Goal: Task Accomplishment & Management: Use online tool/utility

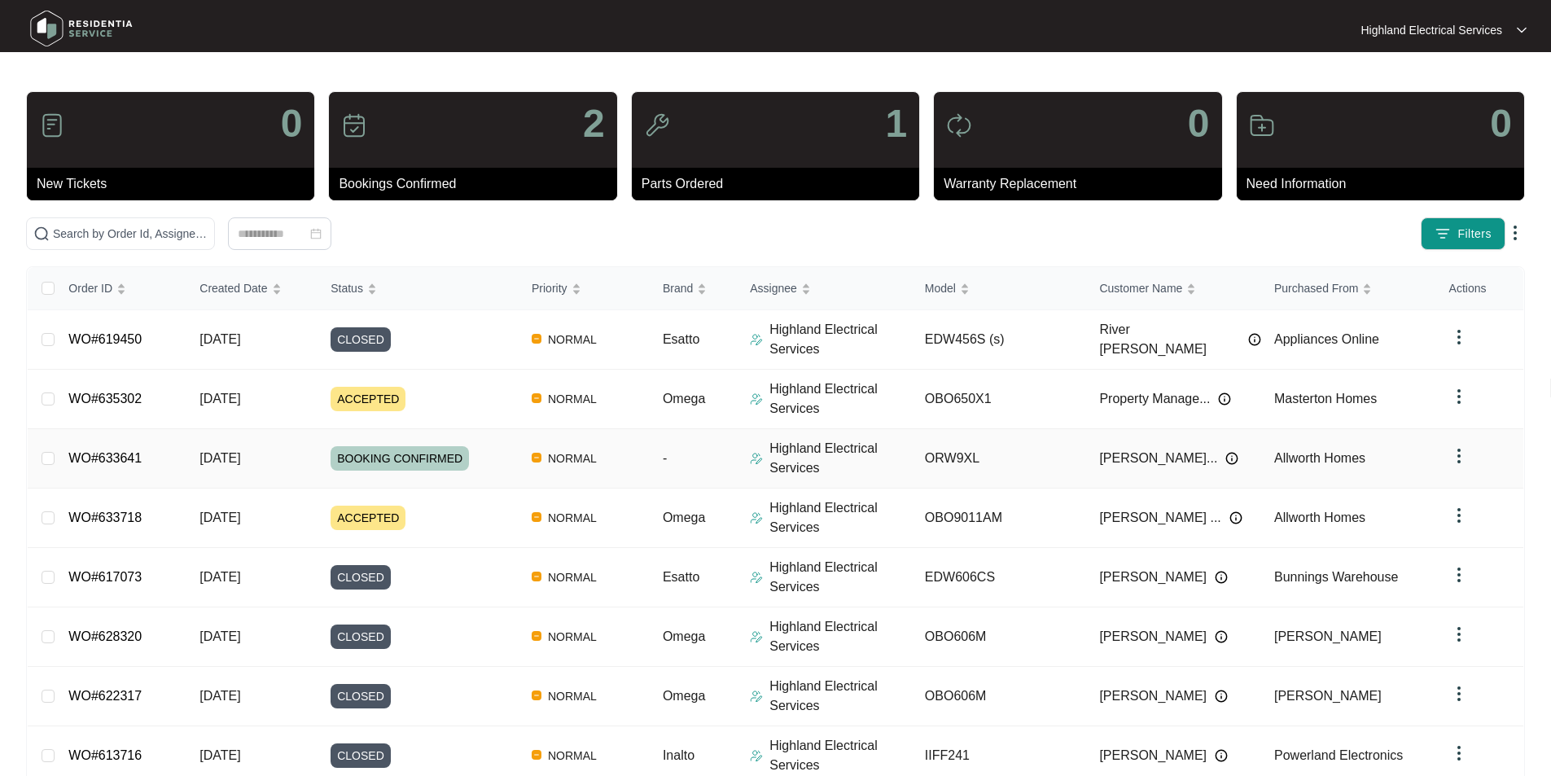
click at [118, 458] on link "WO#633641" at bounding box center [104, 458] width 73 height 14
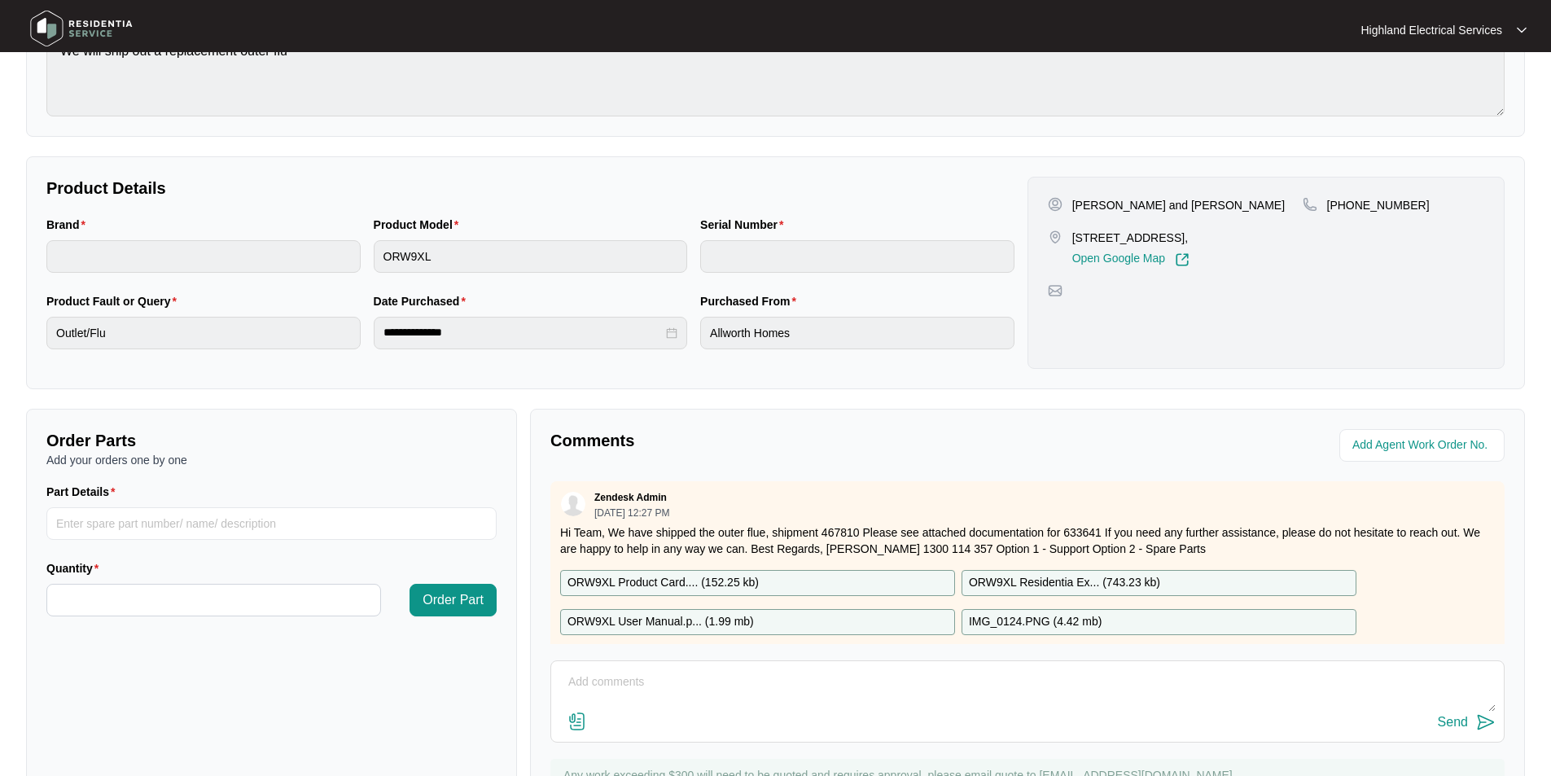
scroll to position [305, 0]
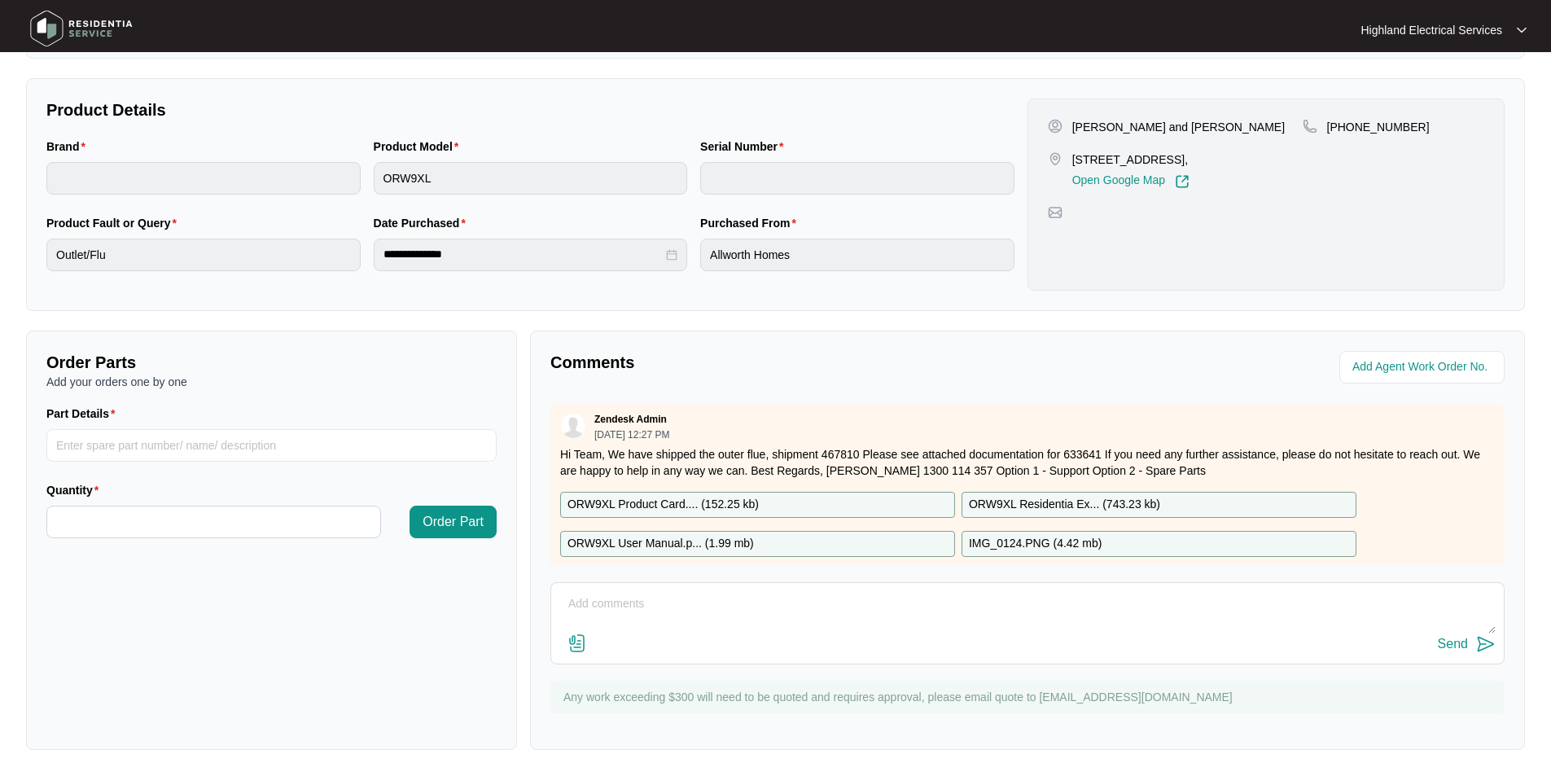
click at [821, 628] on textarea at bounding box center [1027, 612] width 936 height 42
type textarea "2"
click at [572, 637] on img at bounding box center [578, 643] width 20 height 20
click at [0, 0] on input "file" at bounding box center [0, 0] width 0 height 0
click at [900, 611] on textarea "Job completed [DATE] - Fit and cut new flu to size. Test - OK." at bounding box center [1027, 612] width 936 height 42
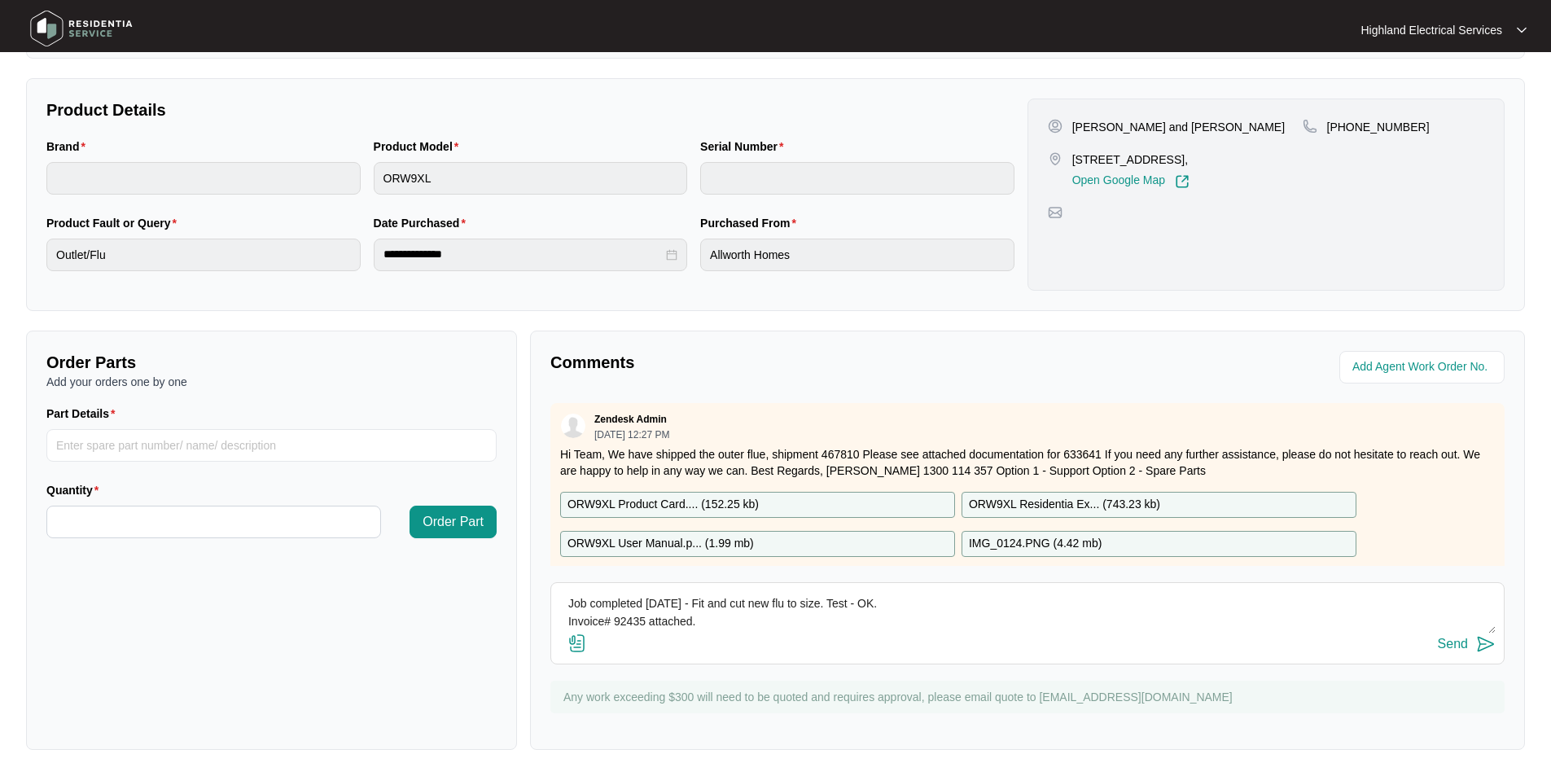
type textarea "Job completed [DATE] - Fit and cut new flu to size. Test - OK. Invoice# 92435 a…"
click at [581, 644] on img at bounding box center [578, 643] width 20 height 20
click at [0, 0] on input "file" at bounding box center [0, 0] width 0 height 0
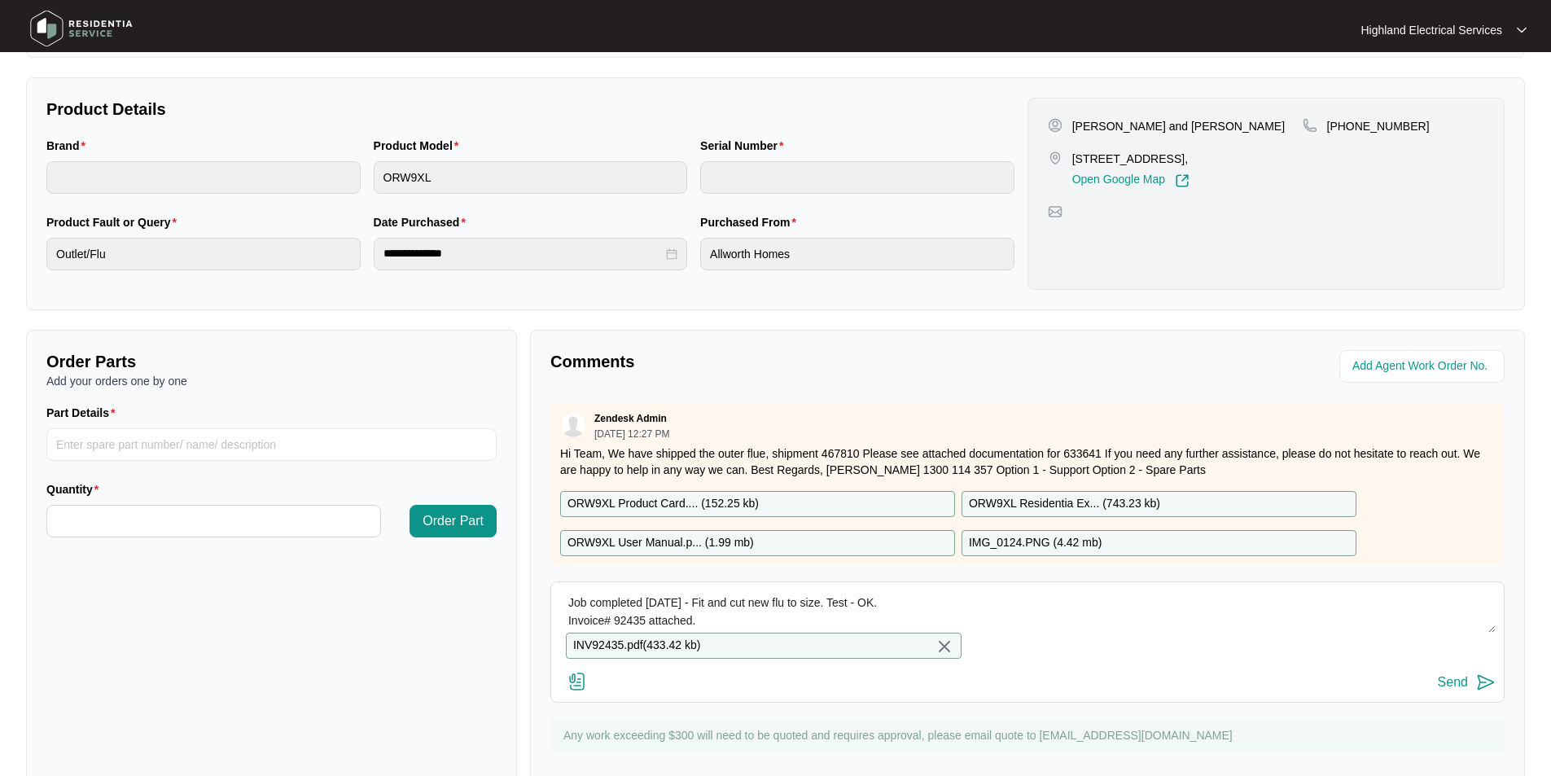
click at [1485, 692] on img at bounding box center [1486, 683] width 20 height 20
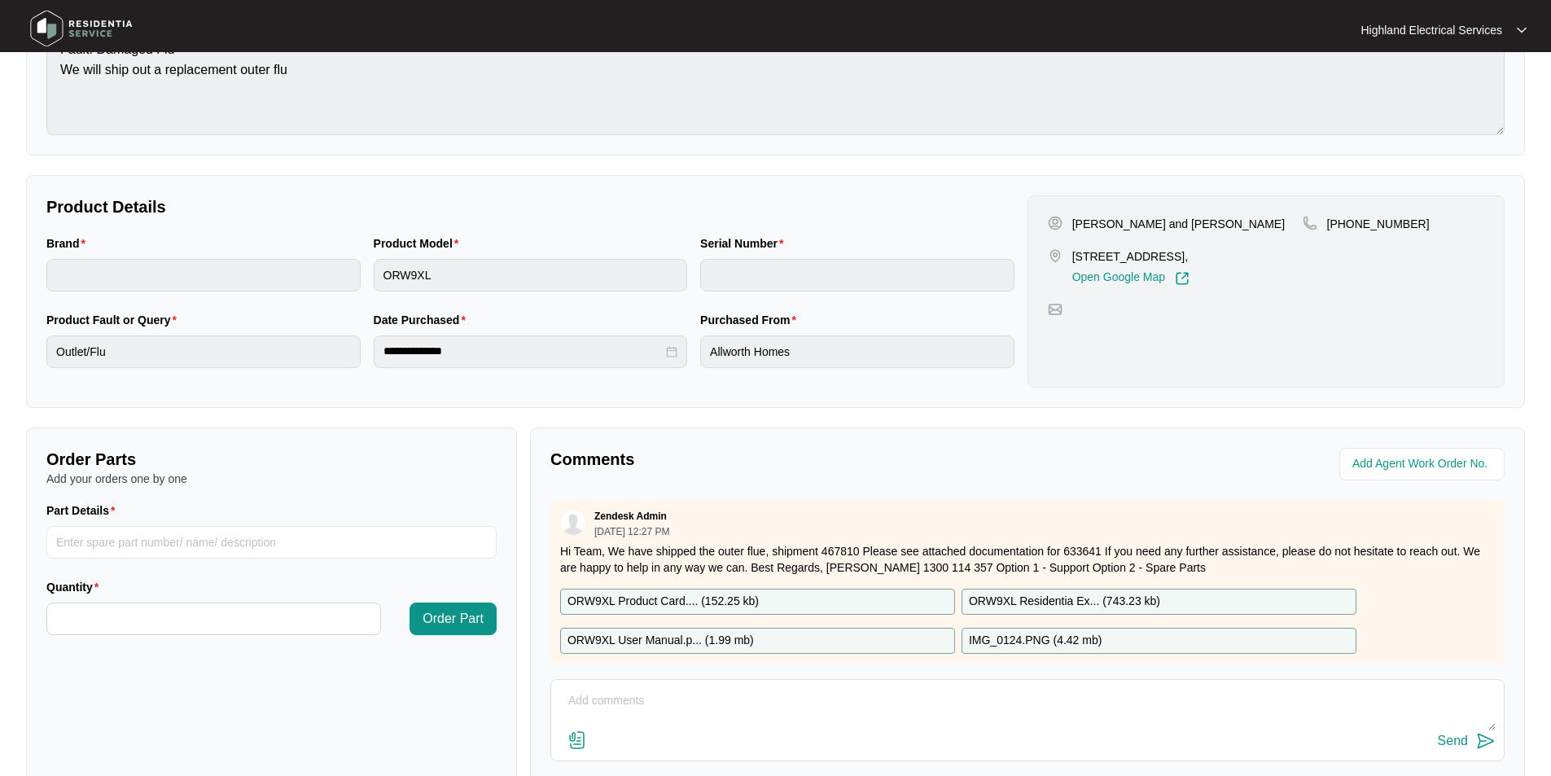
scroll to position [0, 0]
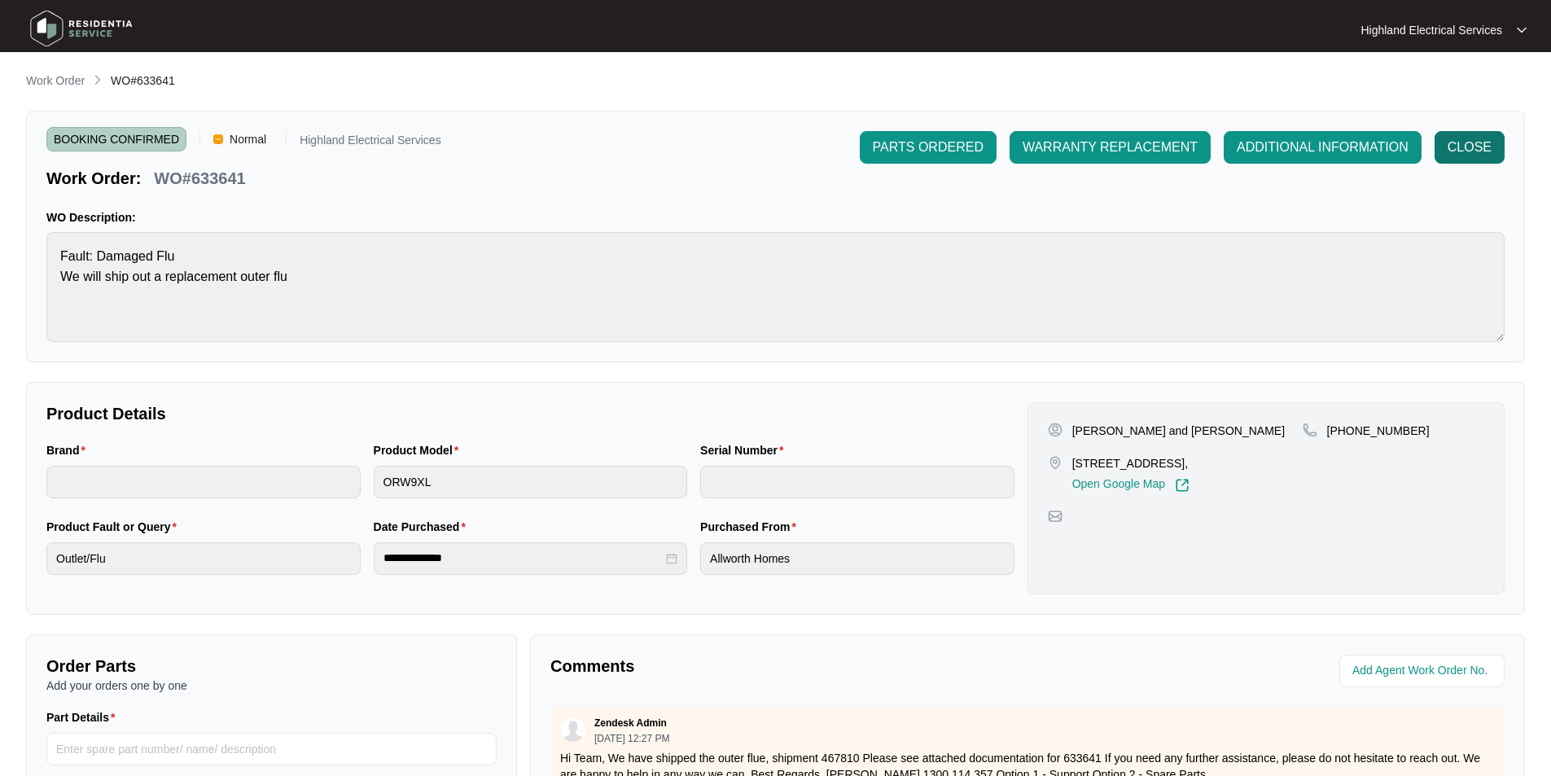
click at [1480, 147] on span "CLOSE" at bounding box center [1470, 148] width 44 height 20
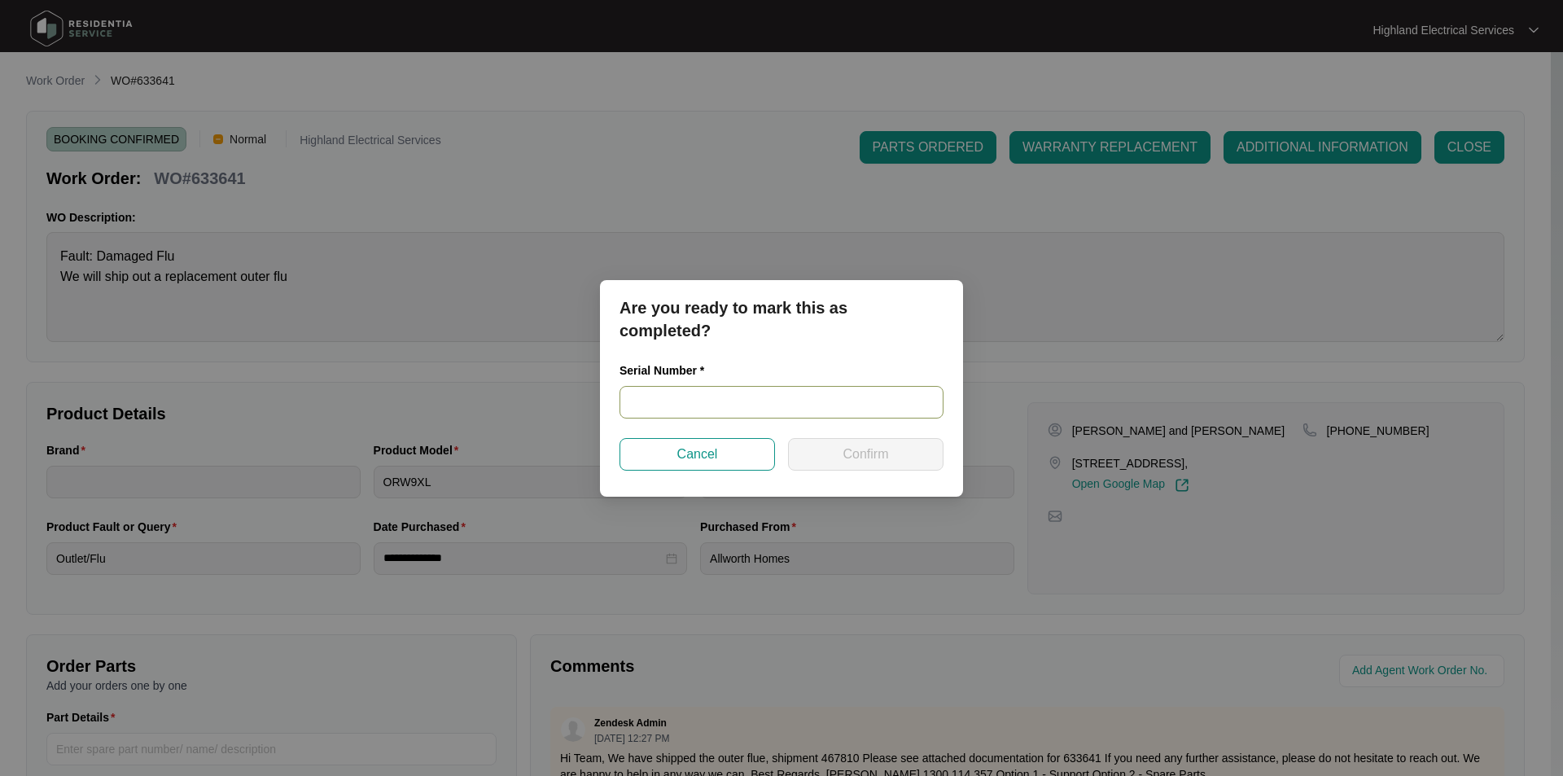
click at [733, 391] on input "text" at bounding box center [782, 402] width 324 height 33
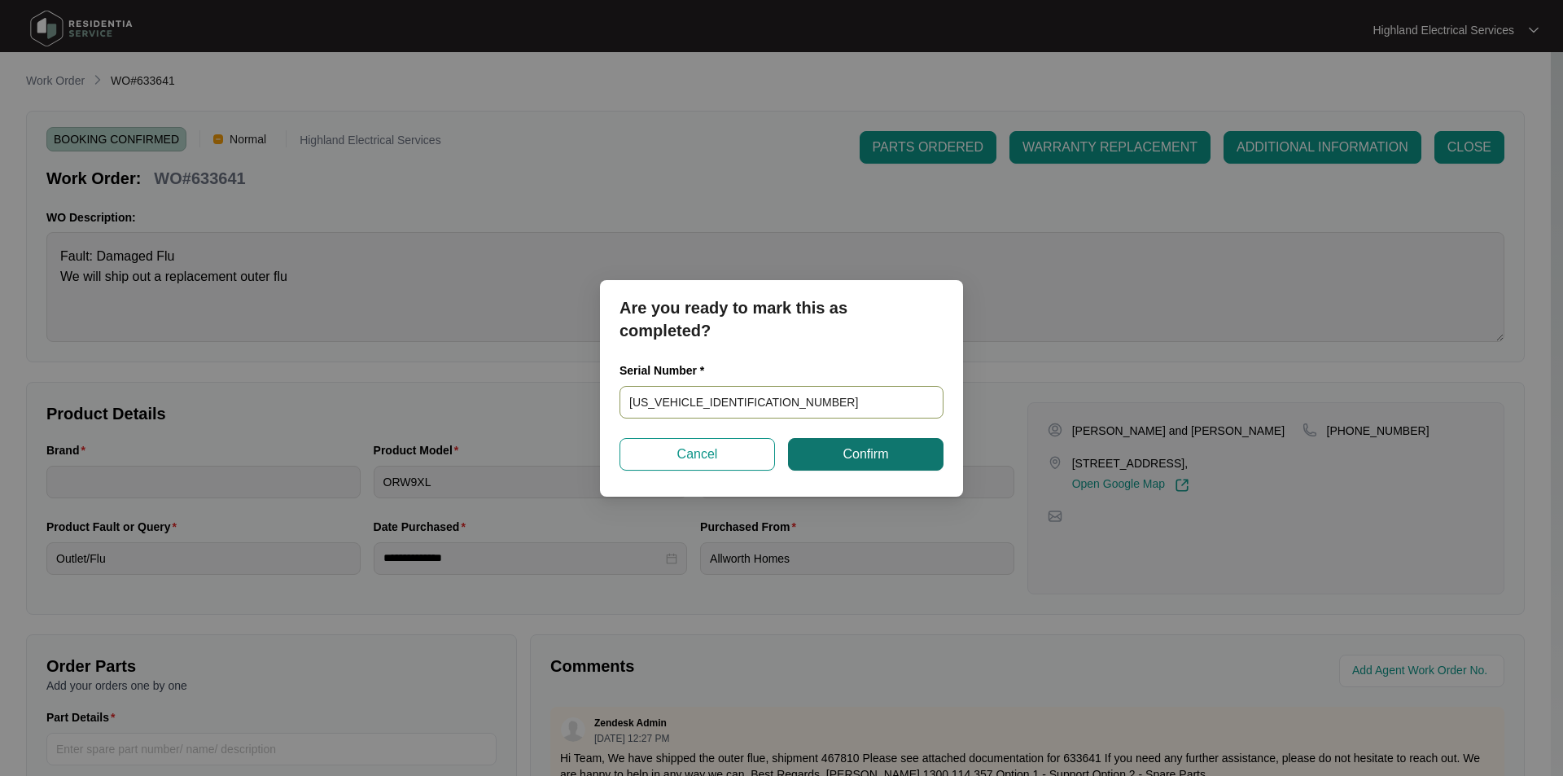
type input "[US_VEHICLE_IDENTIFICATION_NUMBER]"
click at [839, 458] on button "Confirm" at bounding box center [866, 454] width 156 height 33
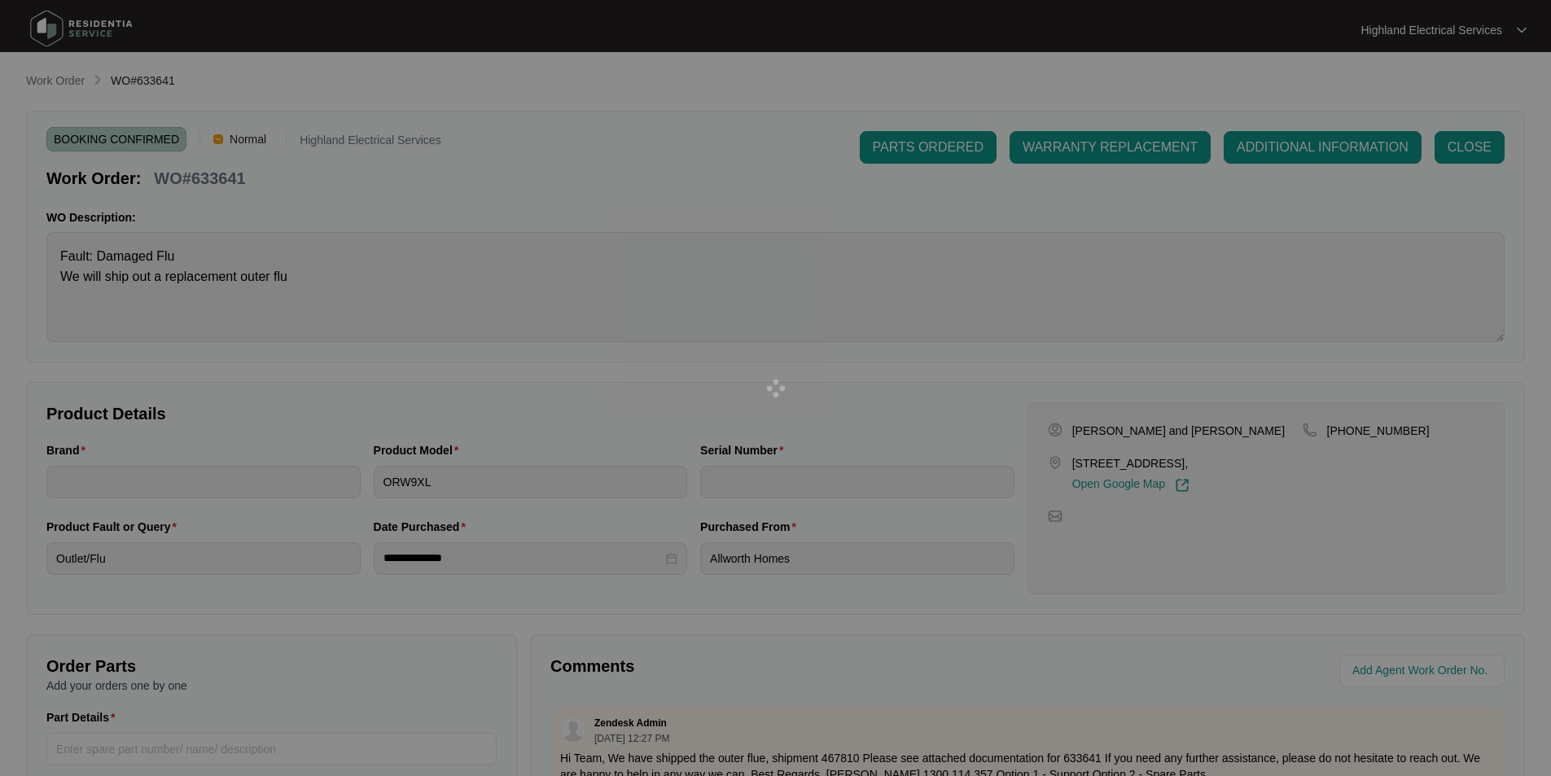
type input "[US_VEHICLE_IDENTIFICATION_NUMBER]"
